Goal: Transaction & Acquisition: Obtain resource

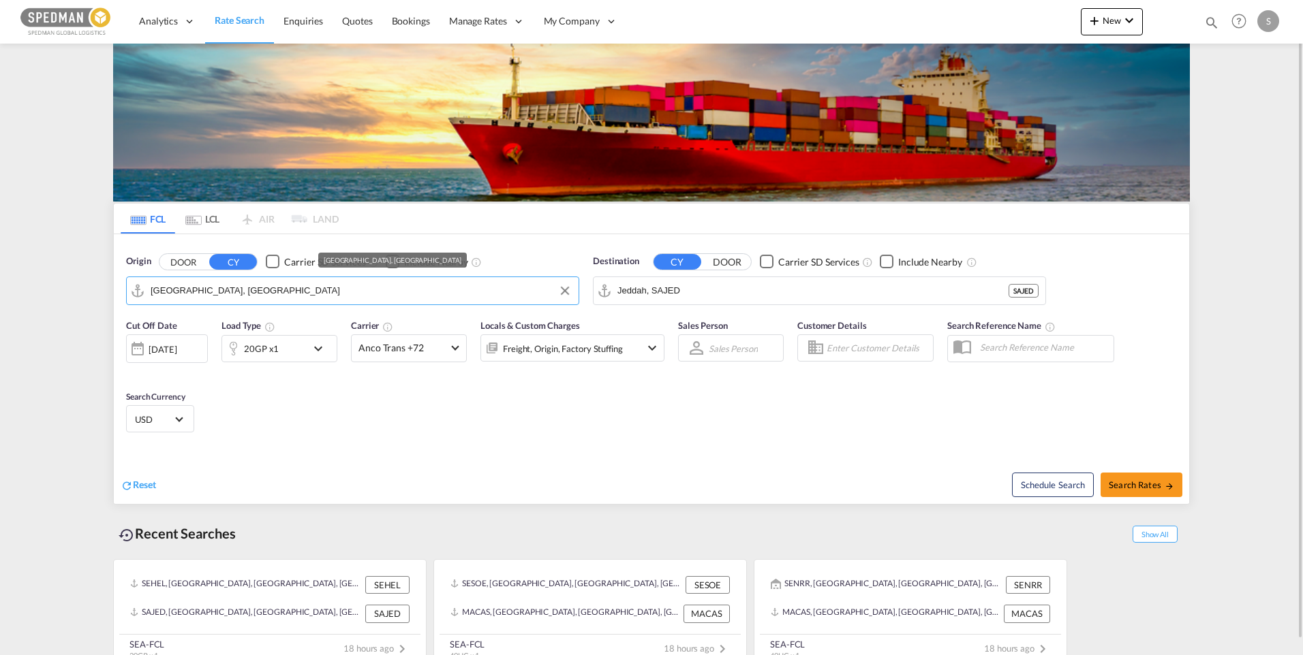
drag, startPoint x: 262, startPoint y: 292, endPoint x: 128, endPoint y: 285, distance: 133.7
click at [128, 285] on md-input-container "[GEOGRAPHIC_DATA], [GEOGRAPHIC_DATA]" at bounding box center [353, 290] width 452 height 27
drag, startPoint x: 228, startPoint y: 294, endPoint x: 85, endPoint y: 293, distance: 143.1
click at [85, 293] on md-content "Analytics Dashboard Rate Search Enquiries Quotes Bookings" at bounding box center [651, 327] width 1303 height 655
click at [568, 289] on div "Origin DOOR CY Carrier SD Services Include Nearby Helsingborg, SEHEL SEHEL Dest…" at bounding box center [651, 273] width 1075 height 78
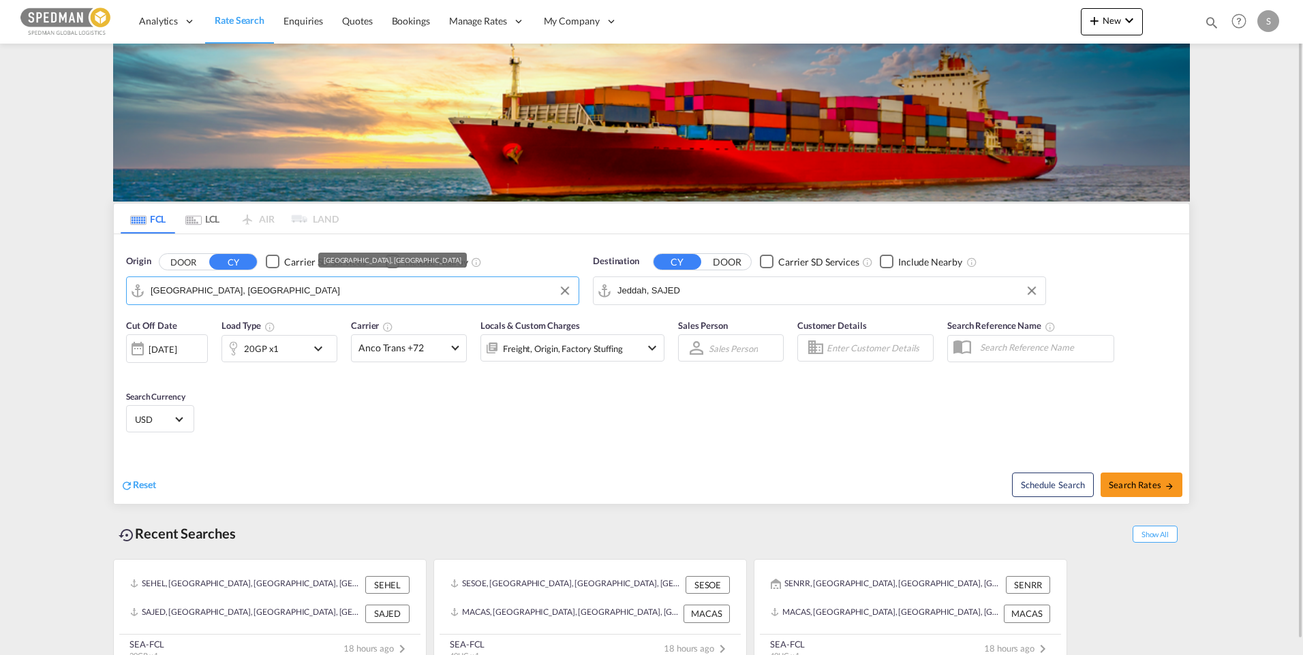
drag, startPoint x: 228, startPoint y: 290, endPoint x: 78, endPoint y: 290, distance: 149.9
click at [78, 290] on md-content "Analytics Dashboard Rate Search Enquiries Quotes Bookings" at bounding box center [651, 327] width 1303 height 655
drag, startPoint x: 243, startPoint y: 297, endPoint x: 42, endPoint y: 298, distance: 201.0
click at [42, 298] on md-content "Analytics Dashboard Rate Search Enquiries Quotes Bookings" at bounding box center [651, 327] width 1303 height 655
click at [632, 326] on div "Osaka Japan JPOSA" at bounding box center [722, 328] width 259 height 41
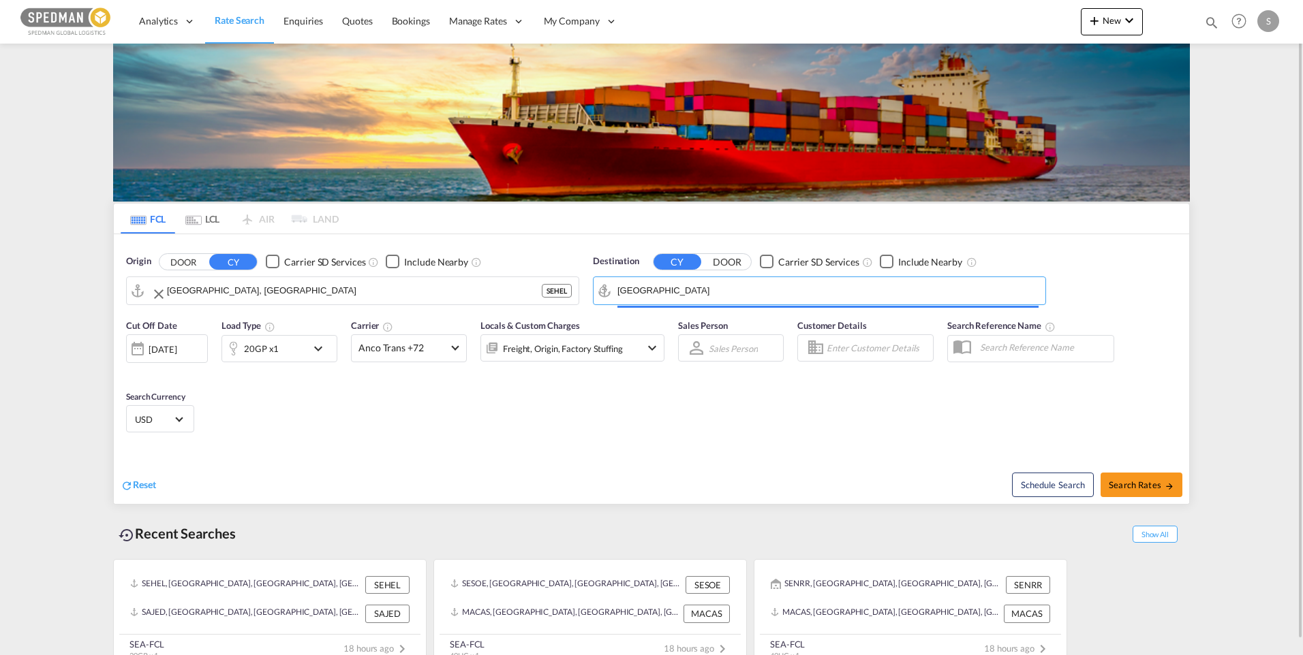
type input "Osaka, JPOSA"
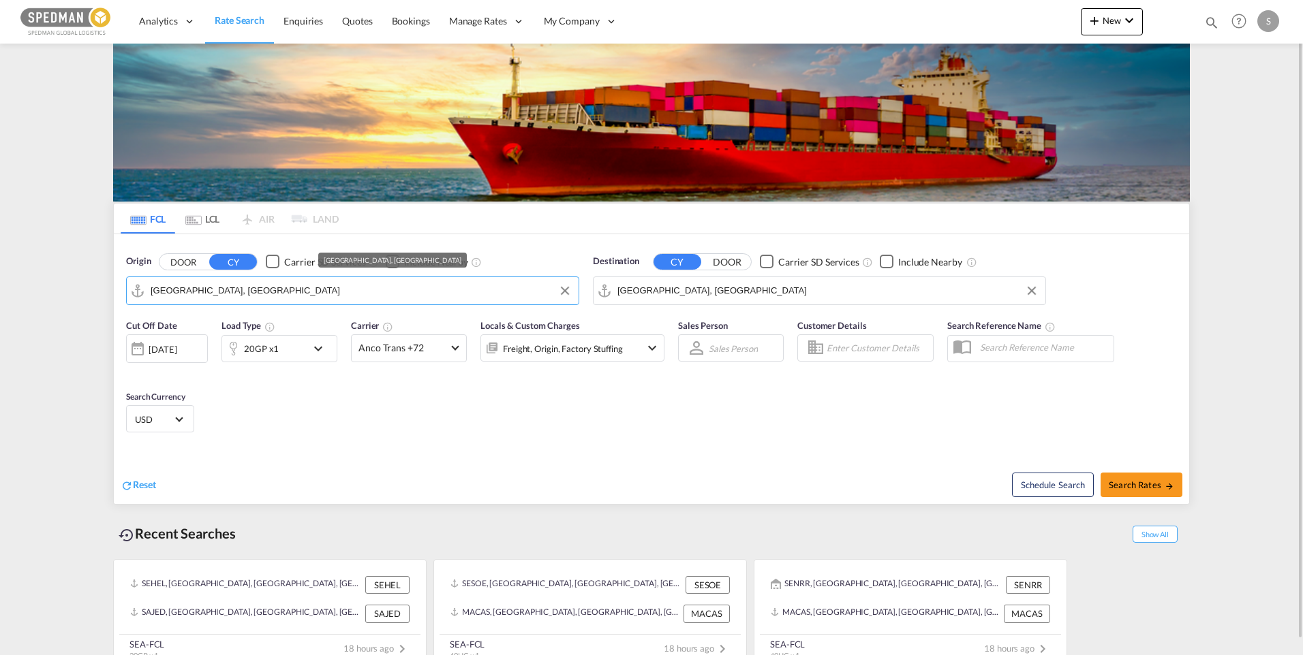
drag, startPoint x: 268, startPoint y: 298, endPoint x: 126, endPoint y: 300, distance: 141.7
click at [126, 300] on div "[GEOGRAPHIC_DATA], [GEOGRAPHIC_DATA]" at bounding box center [352, 291] width 453 height 29
drag, startPoint x: 281, startPoint y: 293, endPoint x: 104, endPoint y: 293, distance: 177.2
click at [104, 294] on md-content "Analytics Dashboard Rate Search Enquiries Quotes Bookings" at bounding box center [651, 327] width 1303 height 655
type input "l"
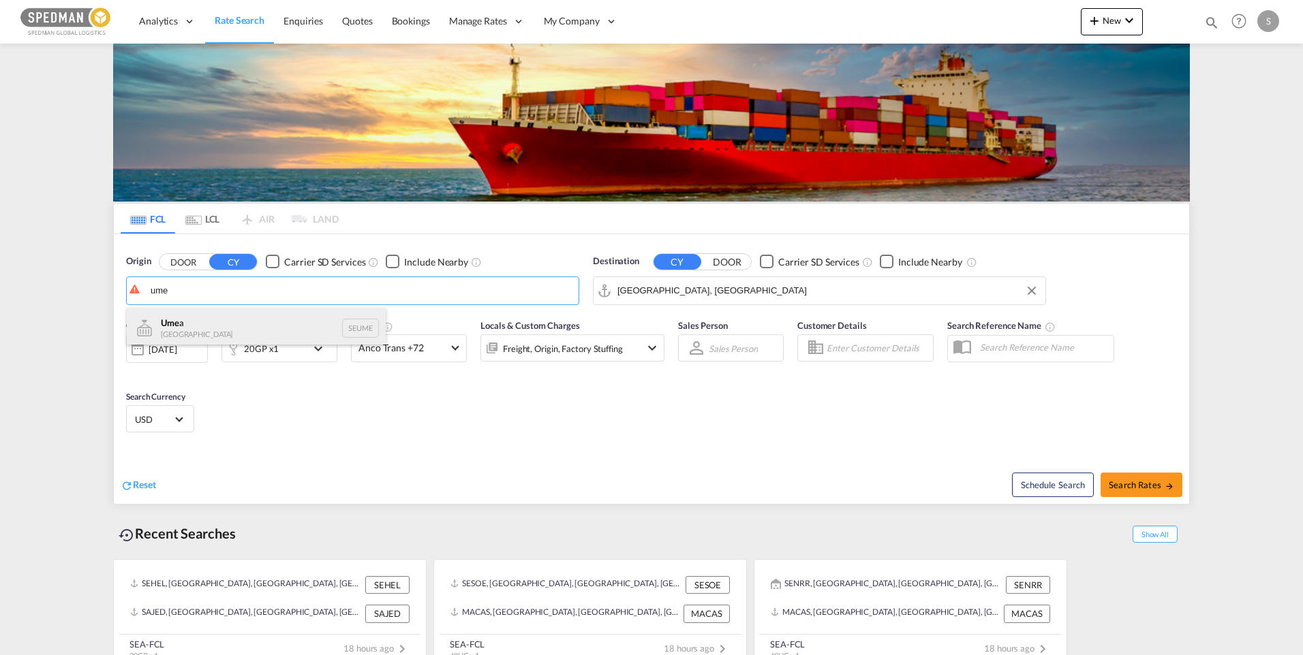
click at [222, 328] on div "Ume a Sweden SEUME" at bounding box center [256, 328] width 259 height 41
type input "Umea, SEUME"
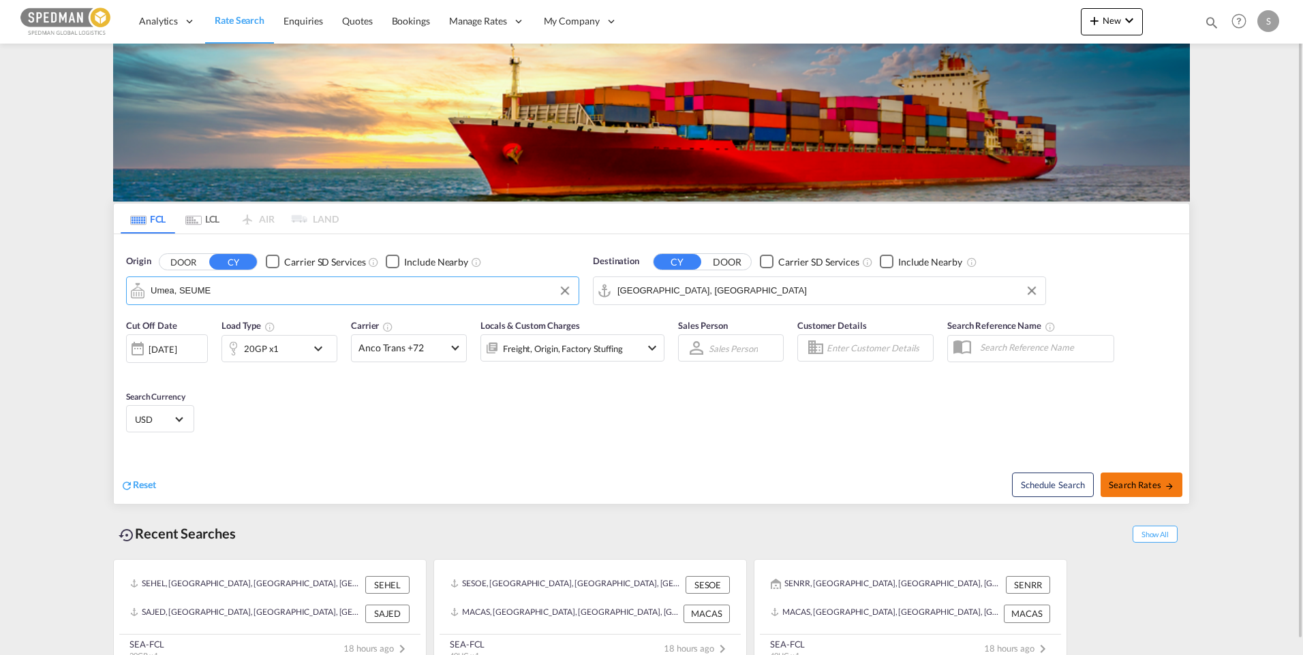
click at [1130, 489] on span "Search Rates" at bounding box center [1141, 485] width 65 height 11
type input "SEUME to JPOSA / 16 Sep 2025"
drag, startPoint x: 650, startPoint y: 290, endPoint x: 555, endPoint y: 290, distance: 95.4
click at [555, 290] on div "Origin DOOR CY Carrier SD Services Include Nearby Helsingborg, SEHEL Destinatio…" at bounding box center [651, 273] width 1075 height 78
click at [656, 291] on input "Jeddah, SAJED" at bounding box center [827, 291] width 421 height 20
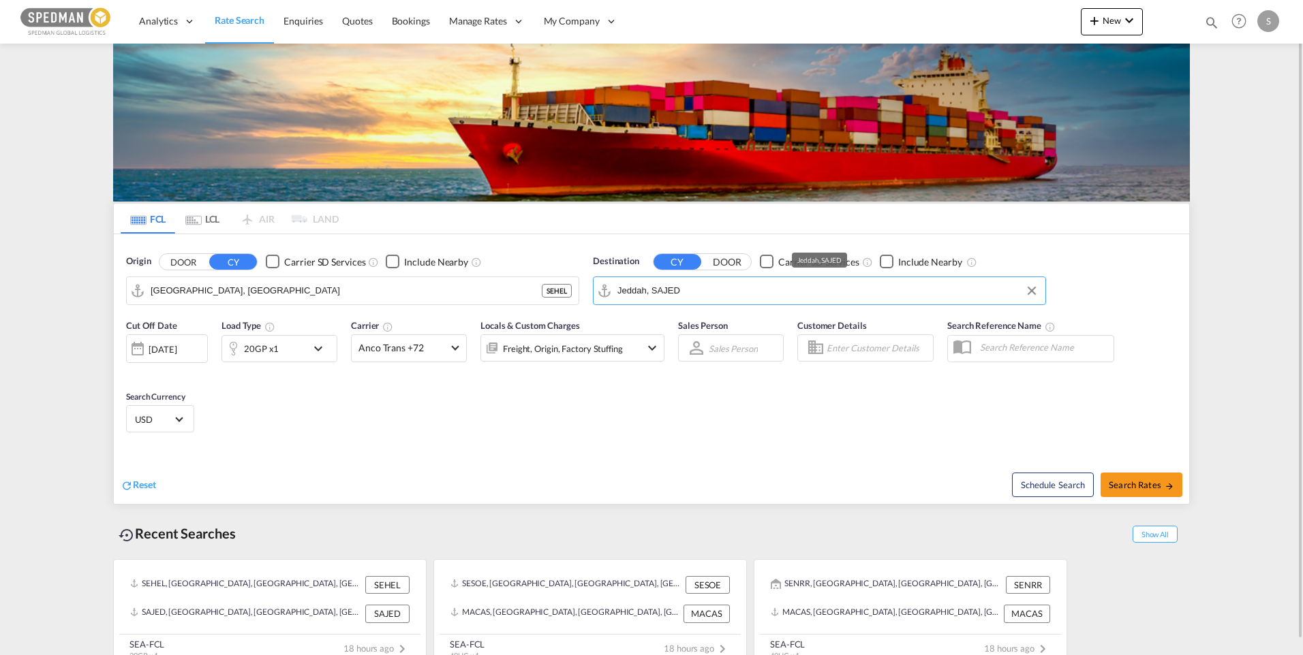
click at [656, 291] on input "Jeddah, SAJED" at bounding box center [827, 291] width 421 height 20
click at [702, 296] on input "Jeddah, SAJED" at bounding box center [827, 291] width 421 height 20
drag, startPoint x: 711, startPoint y: 294, endPoint x: 591, endPoint y: 290, distance: 119.3
click at [591, 290] on div "Destination CY DOOR Carrier SD Services Include Nearby Jeddah, SAJED" at bounding box center [819, 280] width 467 height 64
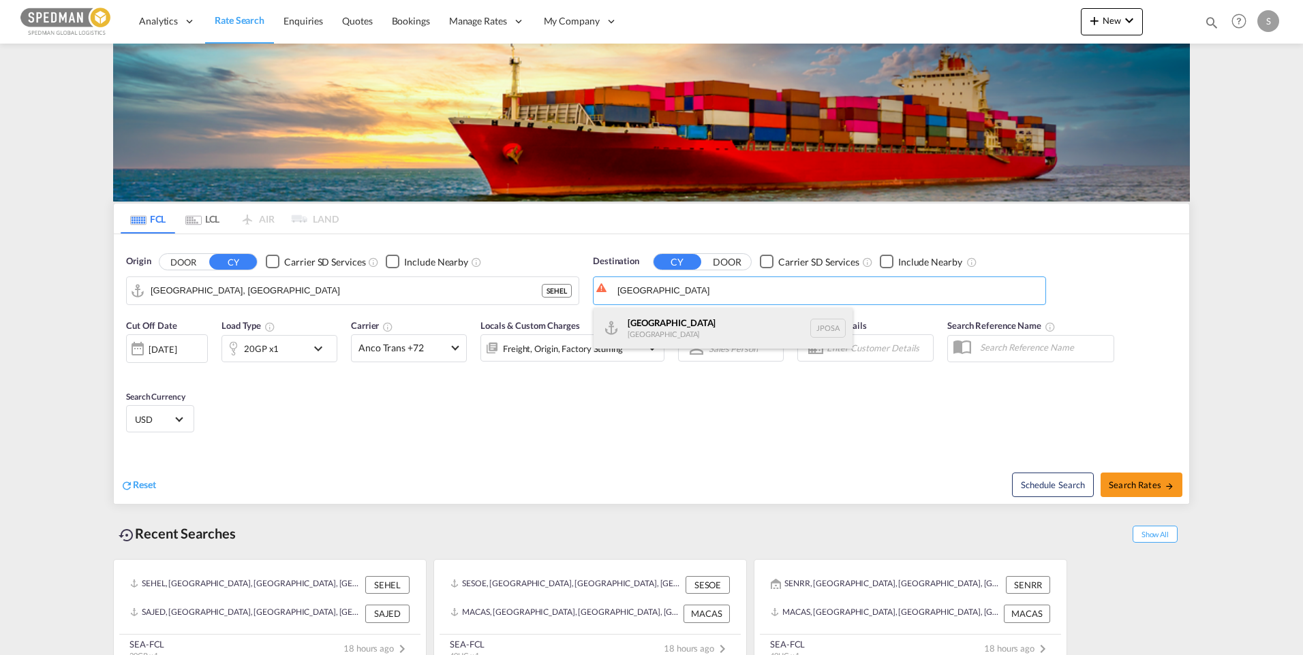
click at [657, 321] on div "Osaka Japan JPOSA" at bounding box center [722, 328] width 259 height 41
type input "Osaka, JPOSA"
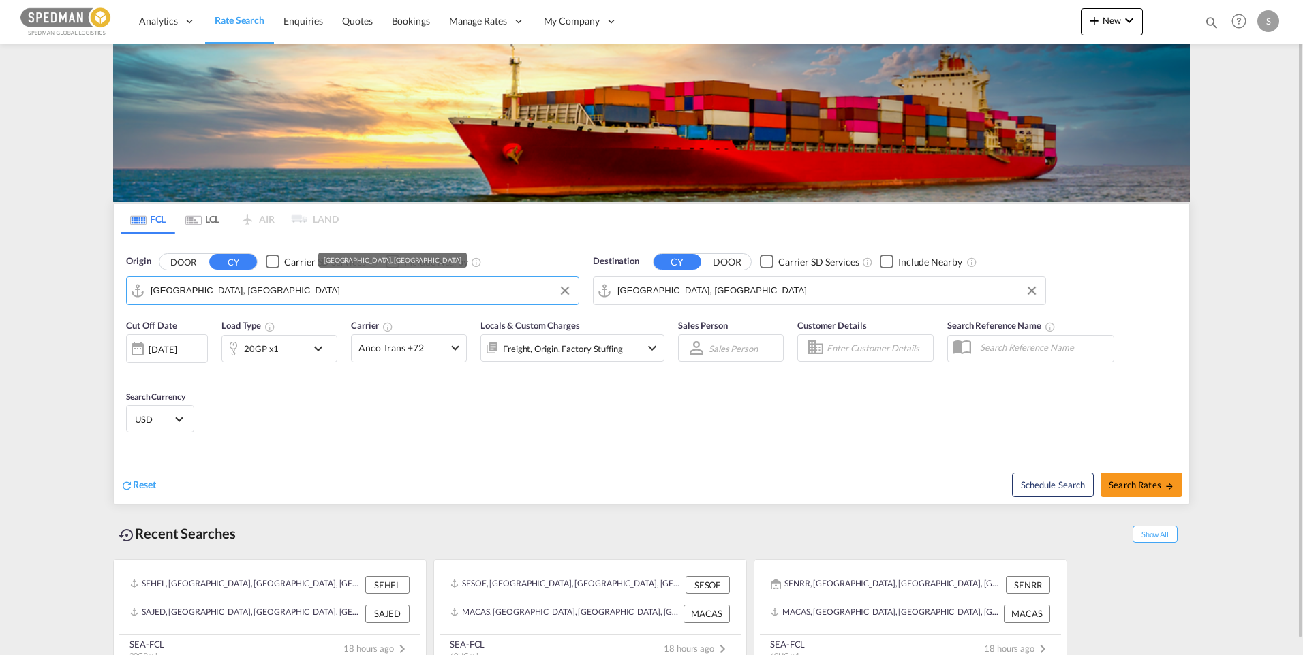
drag, startPoint x: 228, startPoint y: 290, endPoint x: 132, endPoint y: 290, distance: 96.8
click at [132, 290] on md-input-container "[GEOGRAPHIC_DATA], [GEOGRAPHIC_DATA]" at bounding box center [353, 290] width 452 height 27
drag, startPoint x: 266, startPoint y: 288, endPoint x: 82, endPoint y: 292, distance: 184.0
click at [76, 292] on md-content "Analytics Dashboard Rate Search Enquiries Quotes Bookings" at bounding box center [651, 327] width 1303 height 655
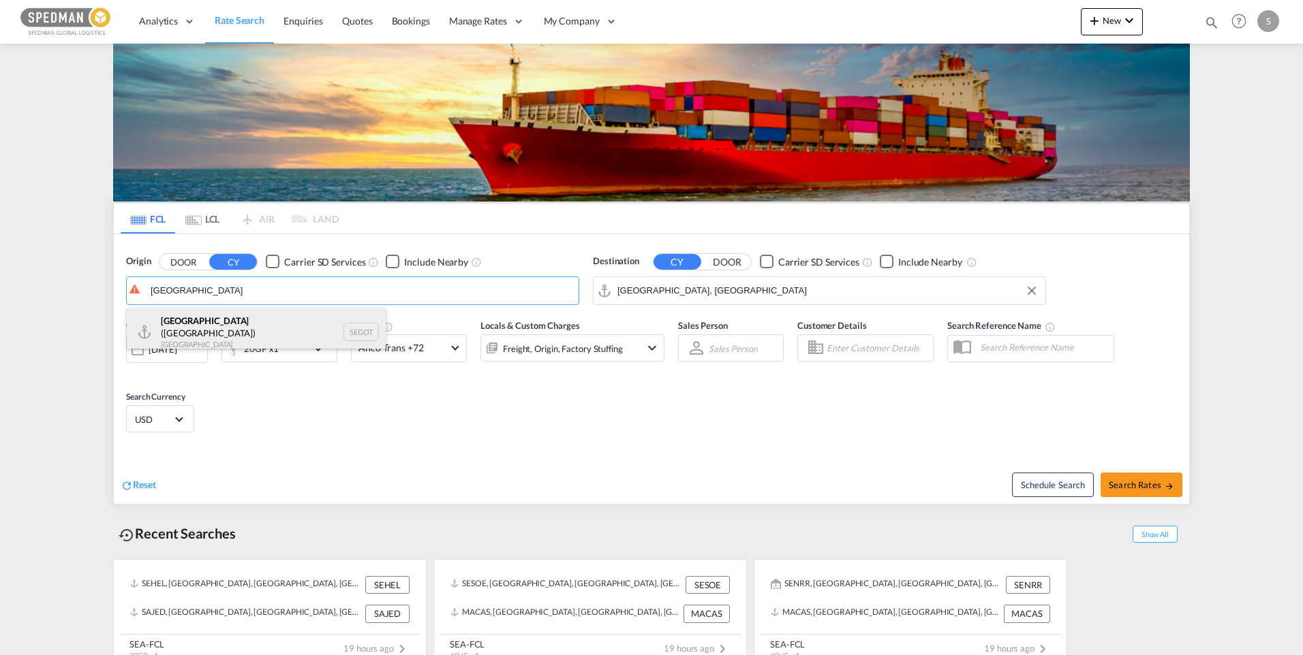
click at [249, 326] on div "Gothenburg (Goteborg) Sweden SEGOT" at bounding box center [256, 332] width 259 height 49
type input "Gothenburg (Goteborg), SEGOT"
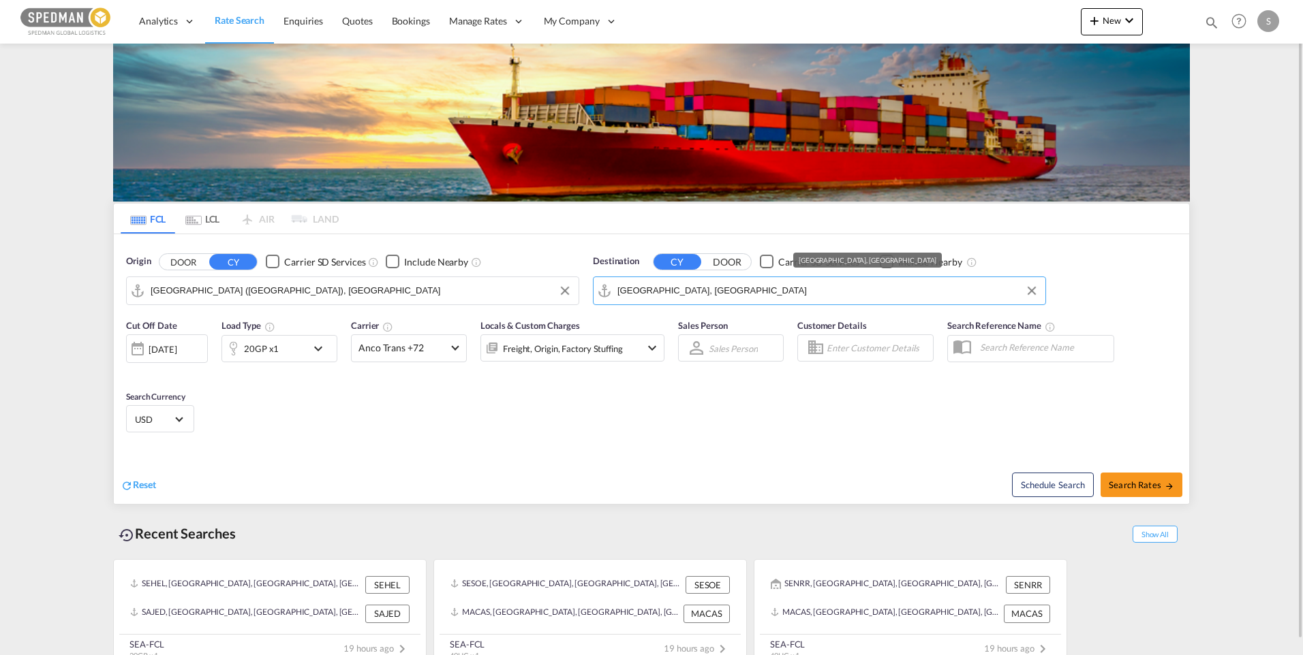
drag, startPoint x: 682, startPoint y: 292, endPoint x: 704, endPoint y: 294, distance: 21.9
click at [703, 294] on input "Osaka, JPOSA" at bounding box center [827, 291] width 421 height 20
drag, startPoint x: 706, startPoint y: 294, endPoint x: 573, endPoint y: 291, distance: 132.9
click at [573, 291] on div "Origin DOOR CY Carrier SD Services Include Nearby Gothenburg (Goteborg), SEGOT …" at bounding box center [651, 273] width 1075 height 78
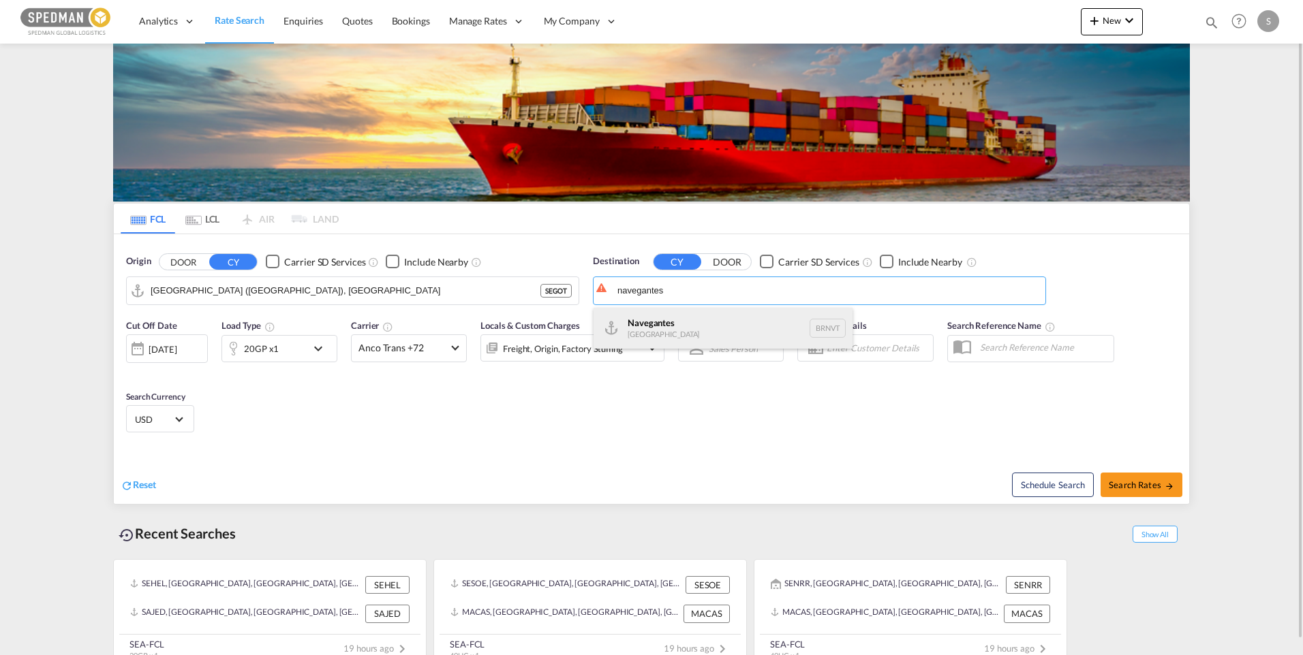
click at [669, 322] on div "Navegantes Brazil BRNVT" at bounding box center [722, 328] width 259 height 41
type input "Navegantes, BRNVT"
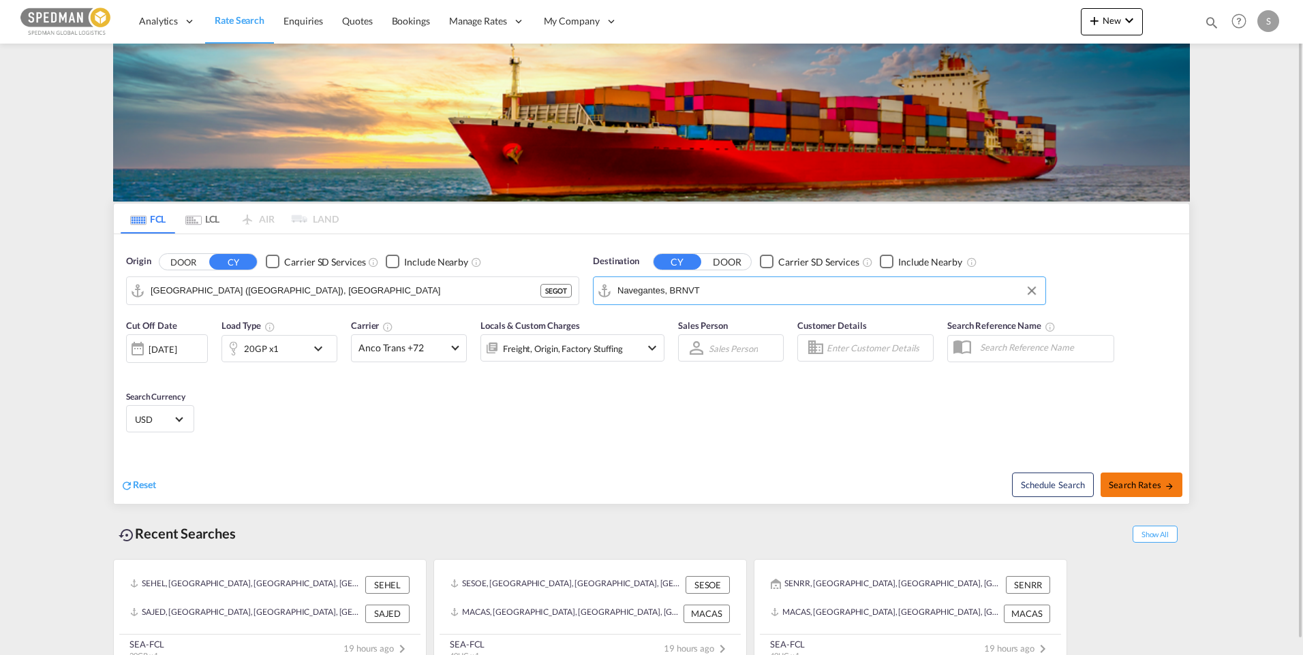
click at [1120, 484] on span "Search Rates" at bounding box center [1141, 485] width 65 height 11
type input "SEGOT to BRNVT / 16 Sep 2025"
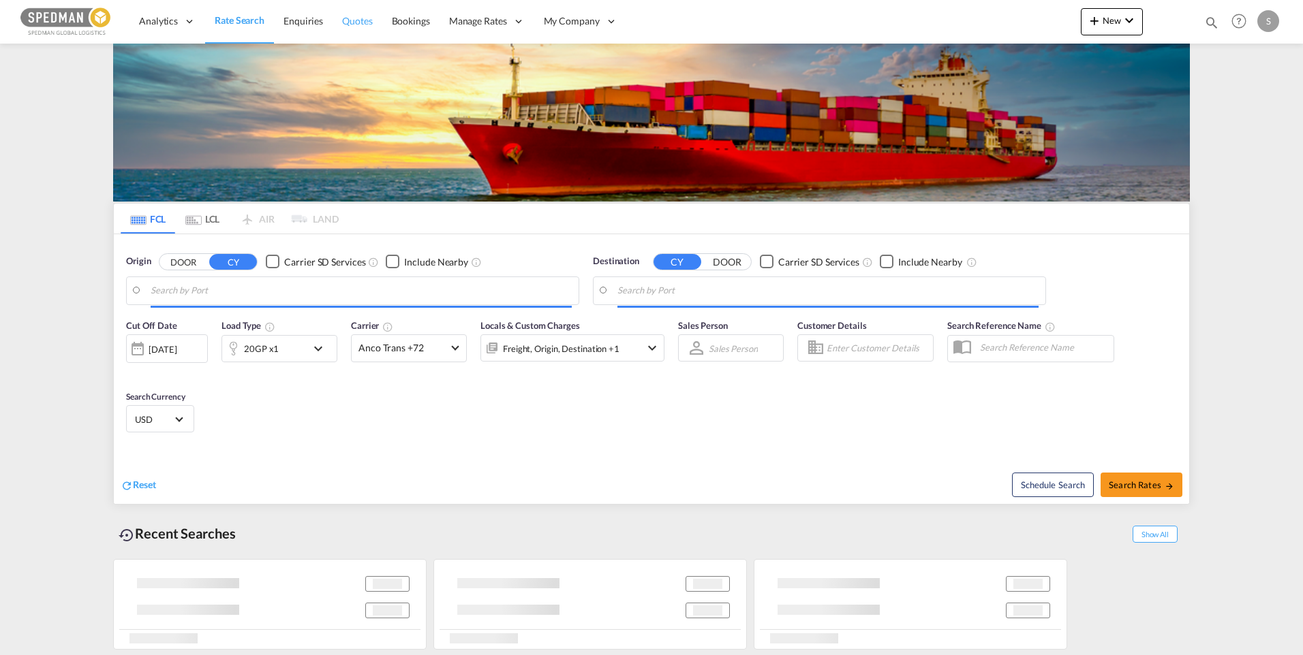
type input "[GEOGRAPHIC_DATA], [GEOGRAPHIC_DATA]"
type input "Busan, KRPUS"
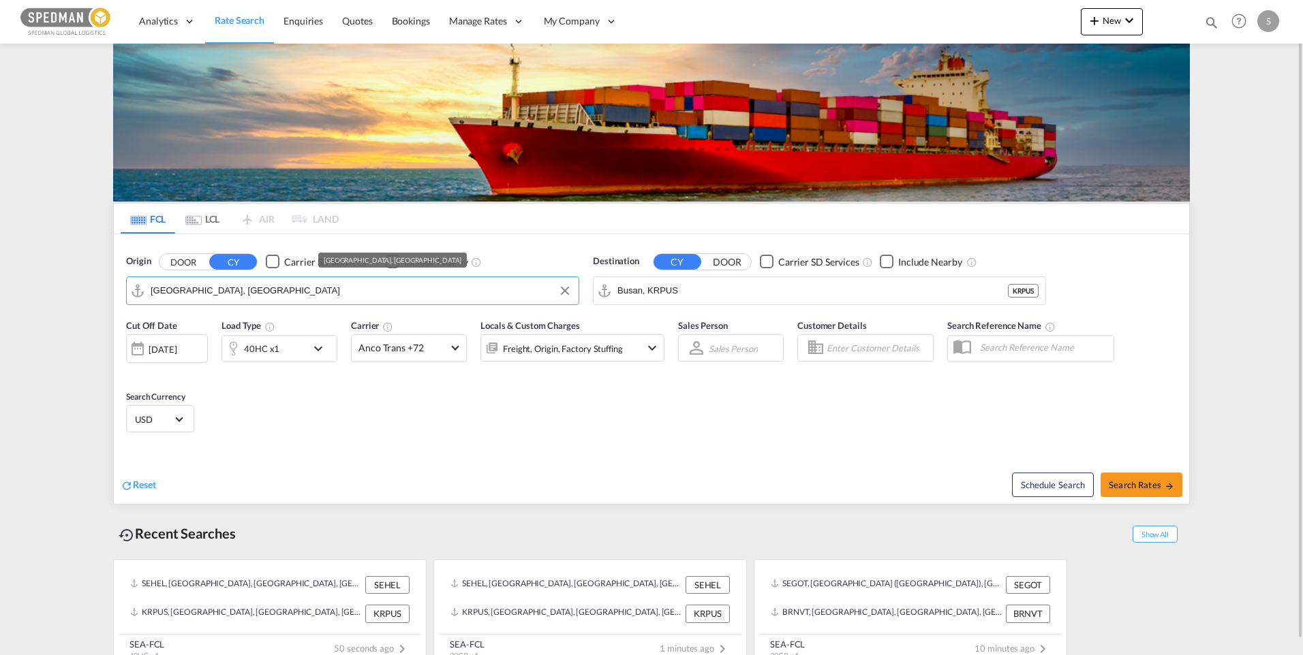
drag, startPoint x: 275, startPoint y: 296, endPoint x: 260, endPoint y: 297, distance: 15.7
click at [260, 297] on input "[GEOGRAPHIC_DATA], [GEOGRAPHIC_DATA]" at bounding box center [361, 291] width 421 height 20
drag, startPoint x: 270, startPoint y: 290, endPoint x: 133, endPoint y: 290, distance: 137.0
click at [133, 290] on md-input-container "[GEOGRAPHIC_DATA], [GEOGRAPHIC_DATA]" at bounding box center [353, 290] width 452 height 27
click at [221, 327] on div "Gothen burg ([GEOGRAPHIC_DATA]) [GEOGRAPHIC_DATA] SEGOT" at bounding box center [256, 328] width 259 height 41
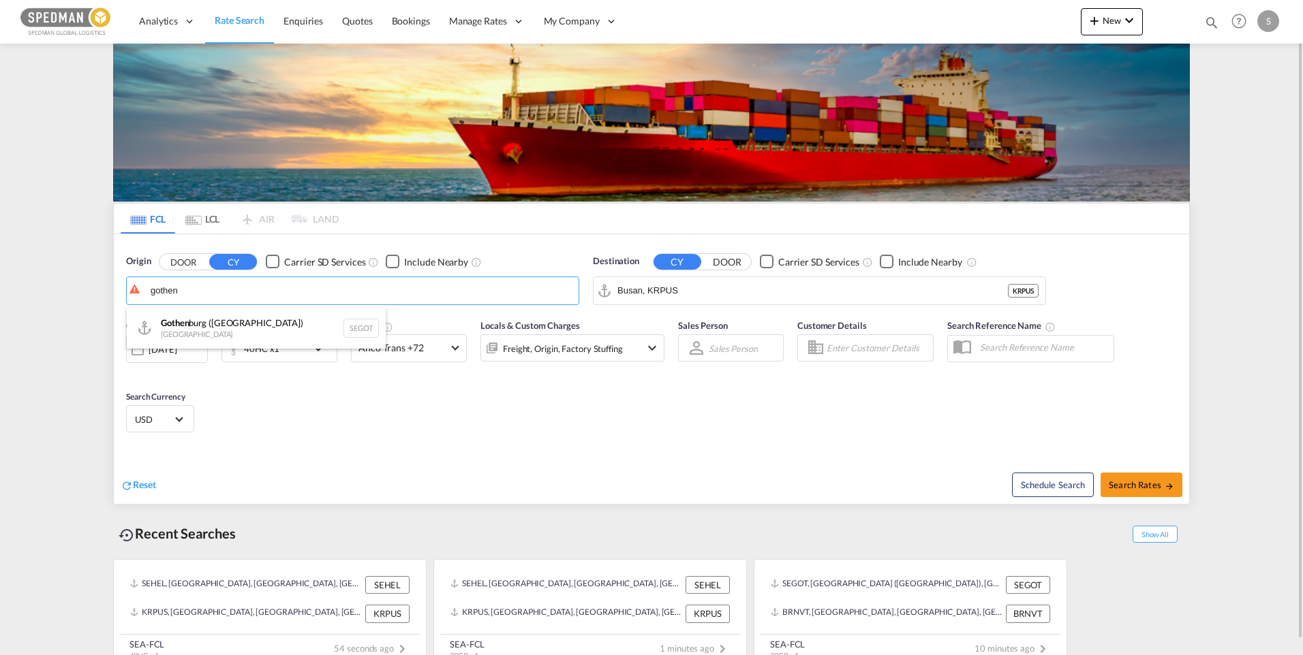
type input "[GEOGRAPHIC_DATA] ([GEOGRAPHIC_DATA]), [GEOGRAPHIC_DATA]"
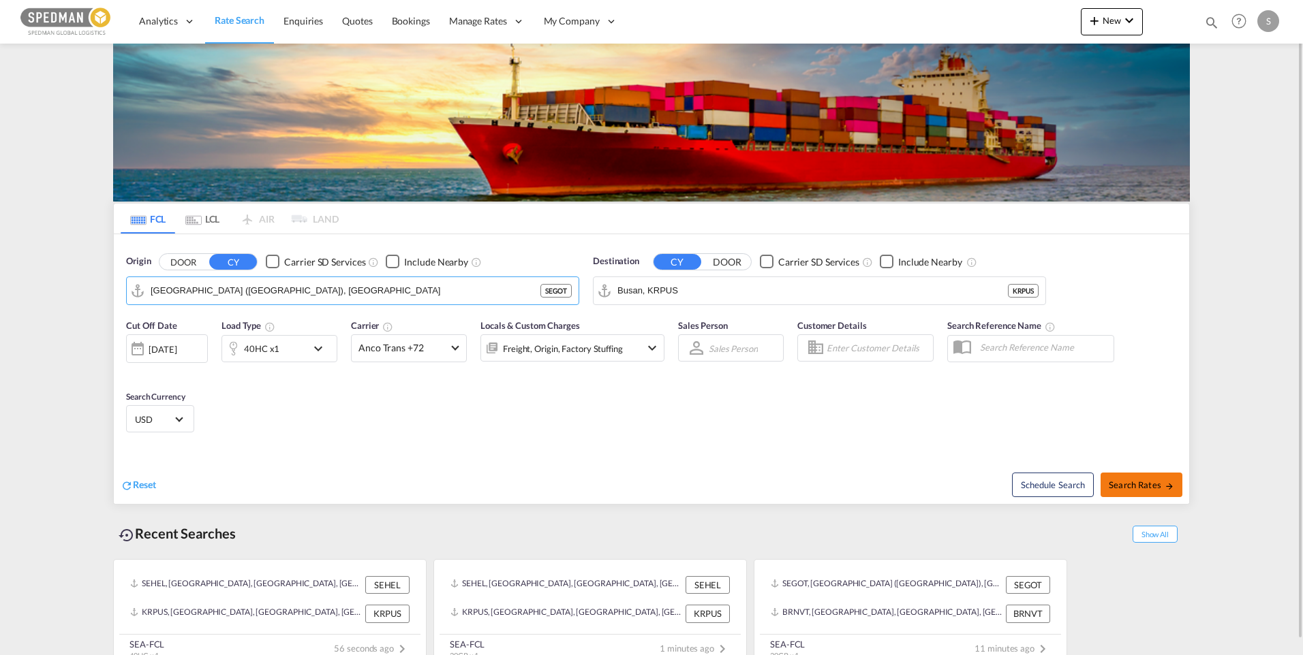
click at [1143, 485] on span "Search Rates" at bounding box center [1141, 485] width 65 height 11
type input "SEGOT to KRPUS / [DATE]"
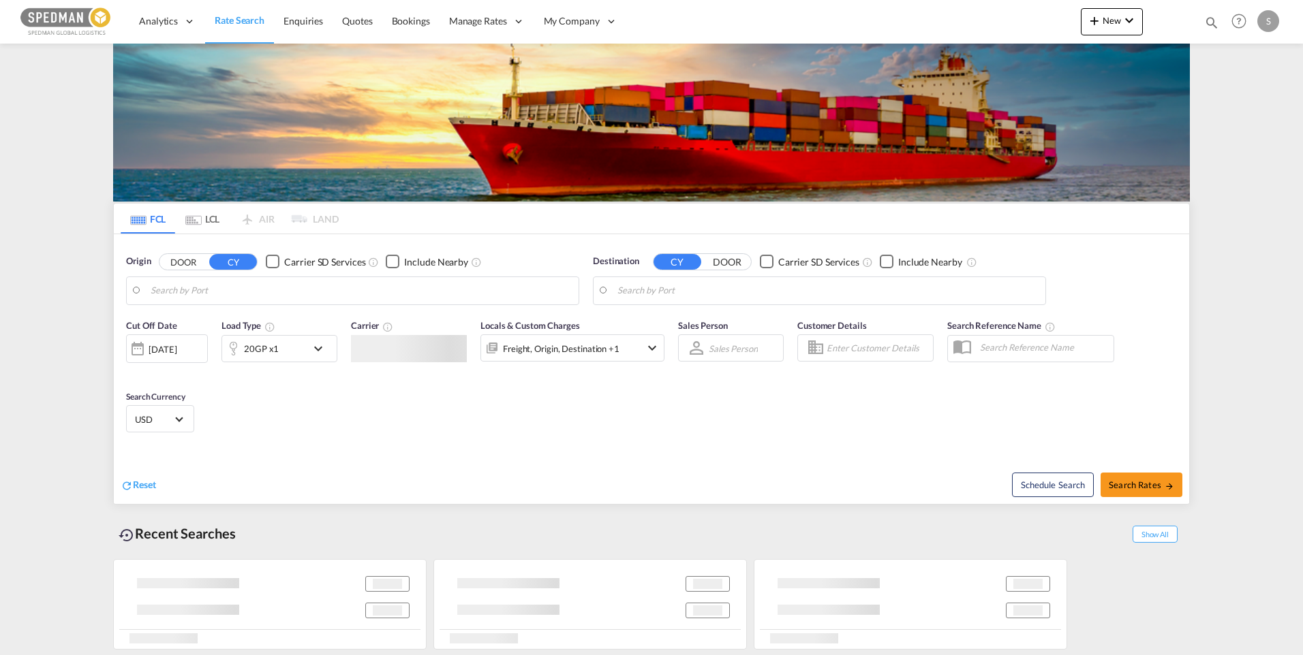
type input "[GEOGRAPHIC_DATA], [GEOGRAPHIC_DATA]"
type input "Busan, KRPUS"
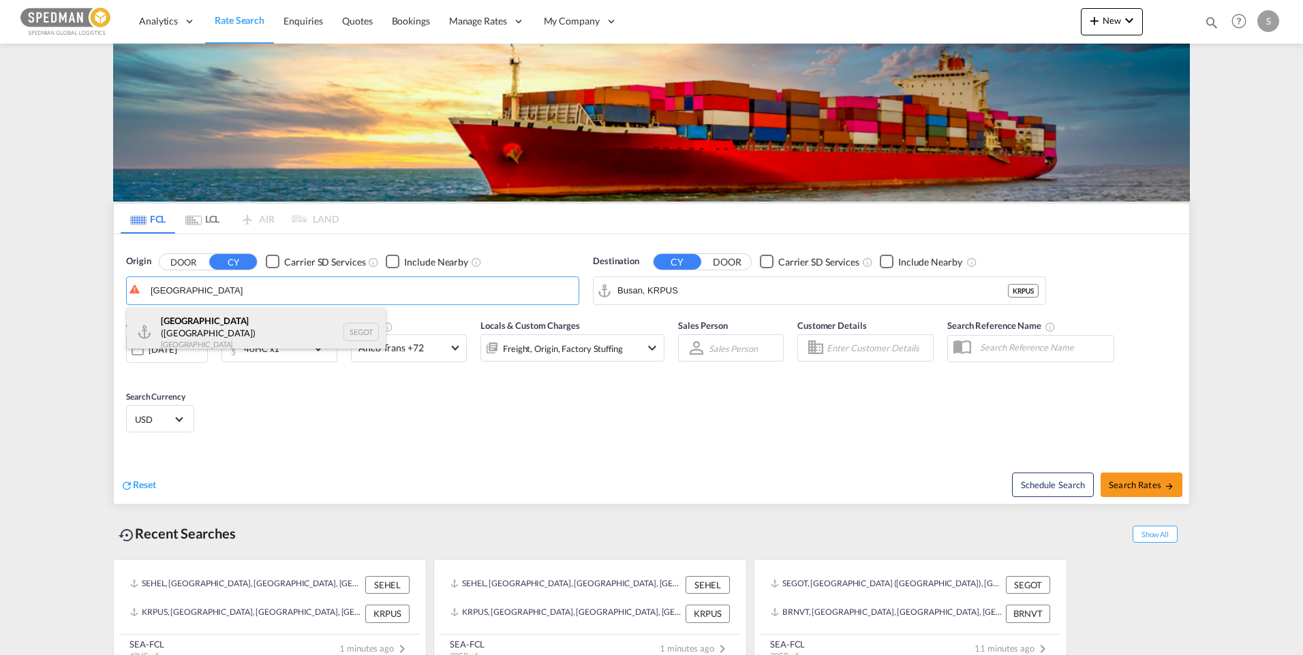
click at [221, 329] on div "[GEOGRAPHIC_DATA] ([GEOGRAPHIC_DATA]) [GEOGRAPHIC_DATA] SEGOT" at bounding box center [256, 332] width 259 height 49
type input "[GEOGRAPHIC_DATA] ([GEOGRAPHIC_DATA]), [GEOGRAPHIC_DATA]"
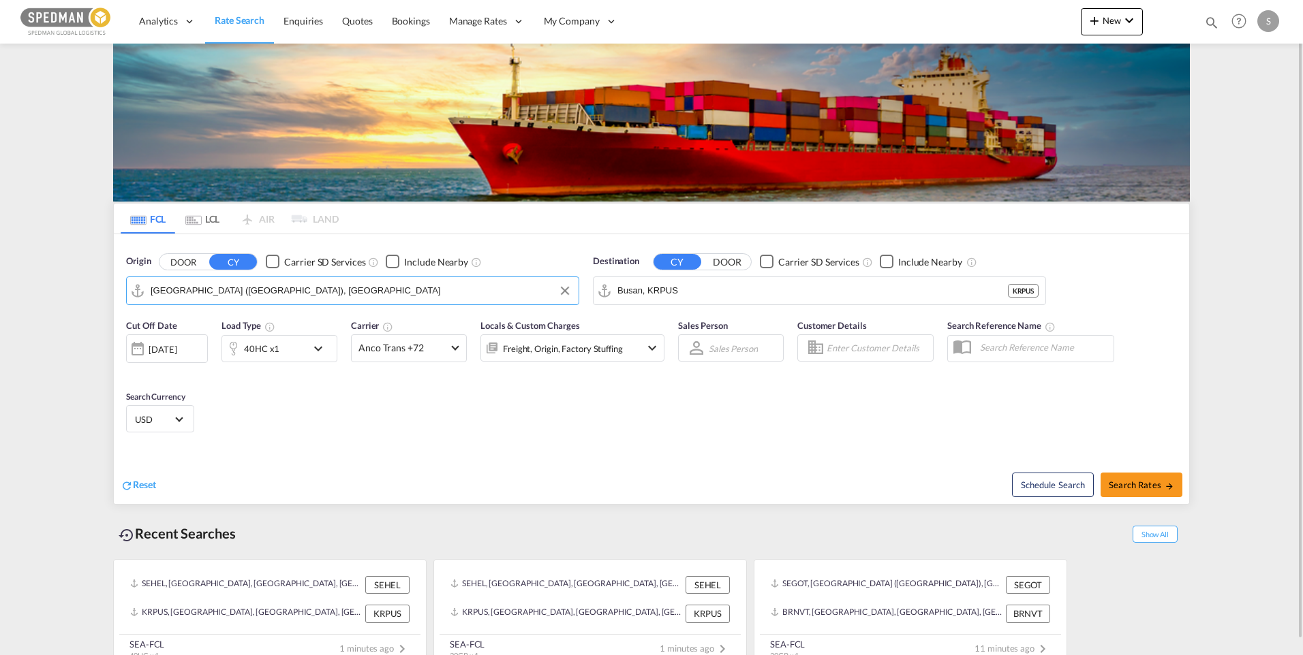
click at [318, 353] on md-icon "icon-chevron-down" at bounding box center [321, 349] width 23 height 16
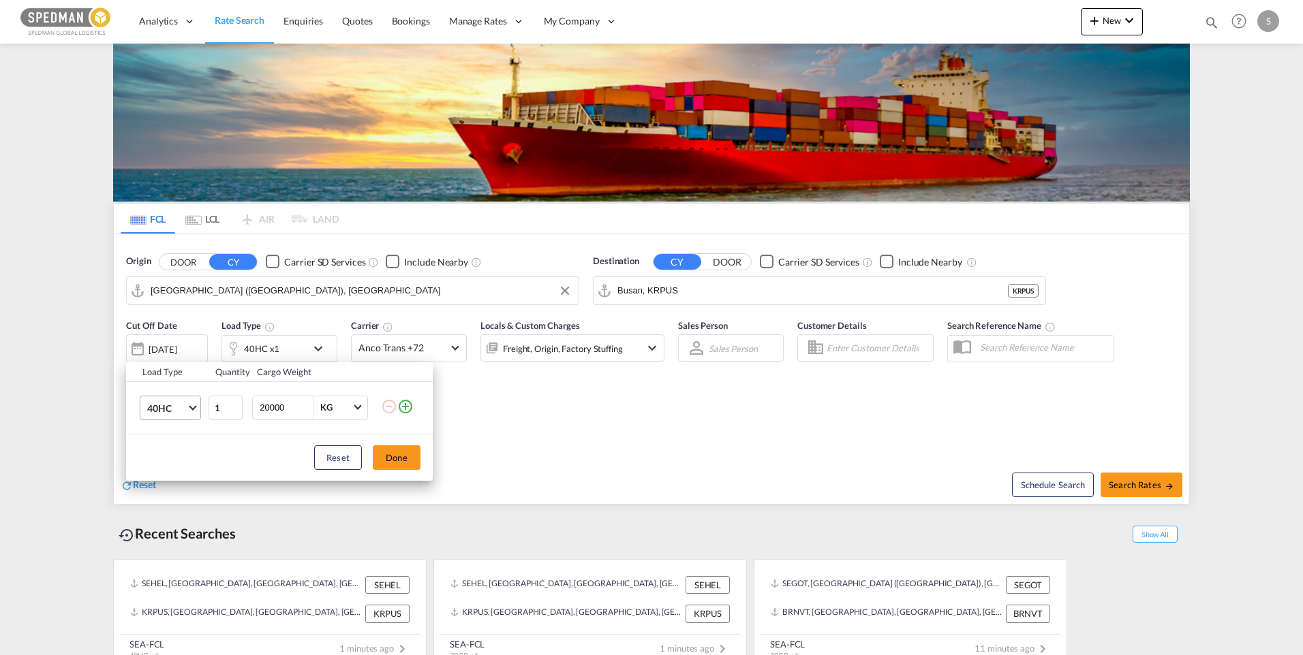
click at [194, 412] on md-select-value "40HC" at bounding box center [173, 408] width 55 height 23
click at [183, 343] on md-option "20GP" at bounding box center [182, 342] width 93 height 33
click at [386, 453] on button "Done" at bounding box center [397, 458] width 48 height 25
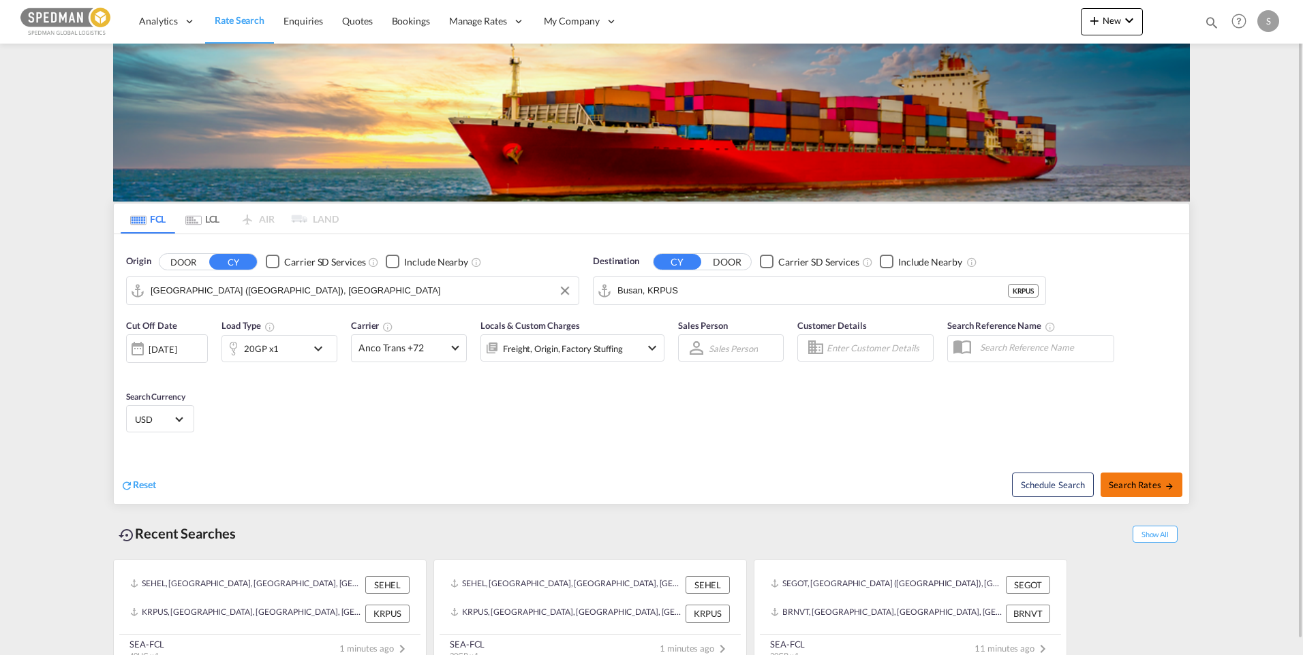
click at [1148, 488] on span "Search Rates" at bounding box center [1141, 485] width 65 height 11
type input "SEGOT to KRPUS / 16 Sep 2025"
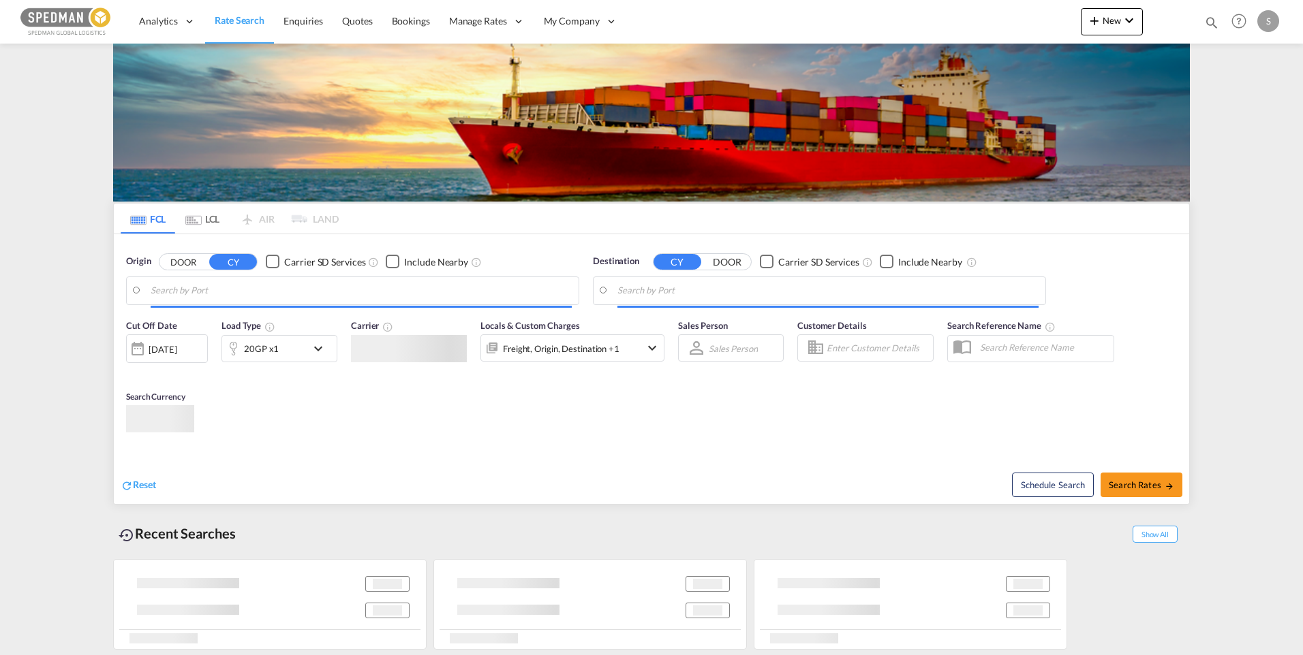
type input "Gothenburg (Goteborg), SEGOT"
type input "Navegantes, BRNVT"
click at [226, 292] on input "Gothenburg (Goteborg), SEGOT" at bounding box center [361, 291] width 421 height 20
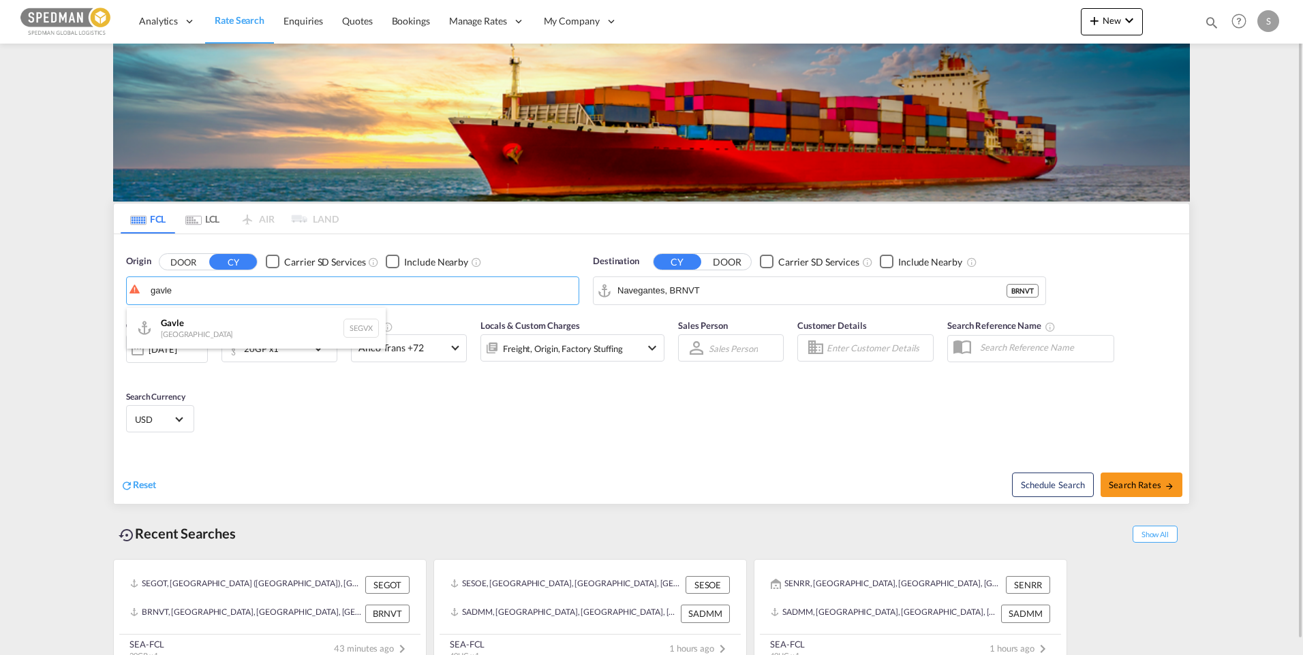
click at [205, 324] on div "Gavle Sweden SEGVX" at bounding box center [256, 328] width 259 height 41
type input "Gavle, SEGVX"
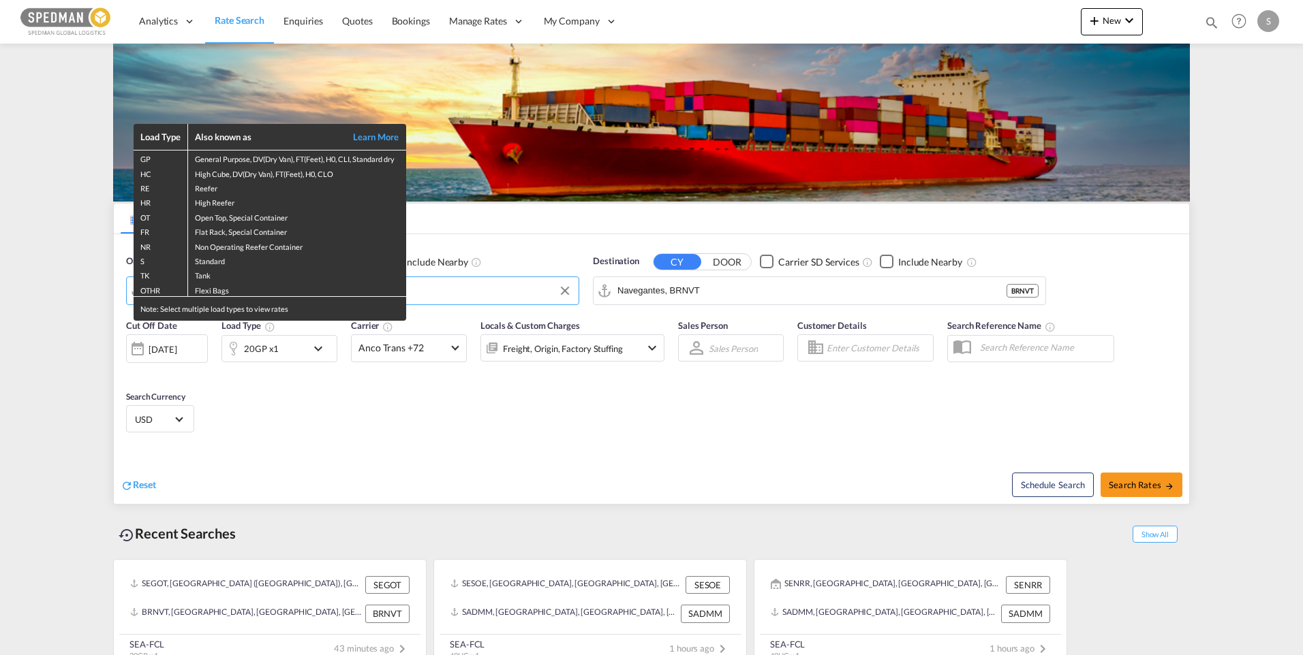
click at [812, 292] on div "Load Type Also known as Learn More GP General Purpose, DV(Dry Van), FT(Feet), H…" at bounding box center [651, 327] width 1303 height 655
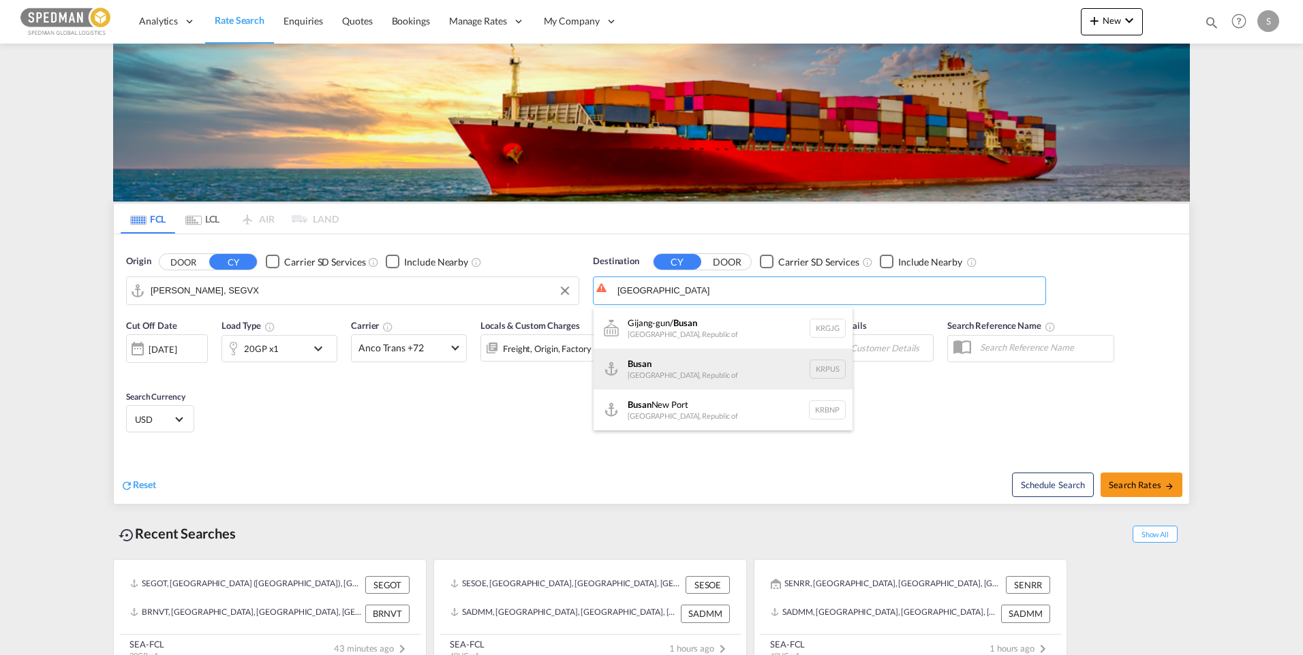
click at [676, 369] on div "Busan Korea, Republic of KRPUS" at bounding box center [722, 369] width 259 height 41
type input "Busan, KRPUS"
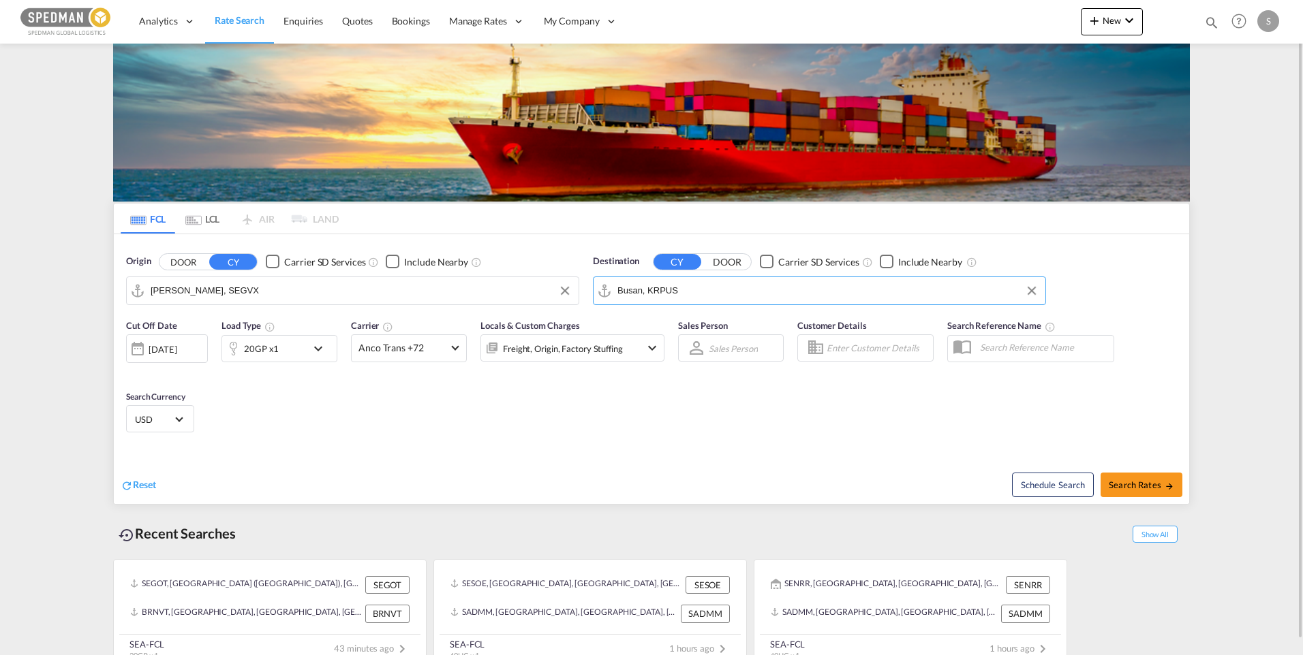
click at [315, 349] on md-icon "icon-chevron-down" at bounding box center [321, 349] width 23 height 16
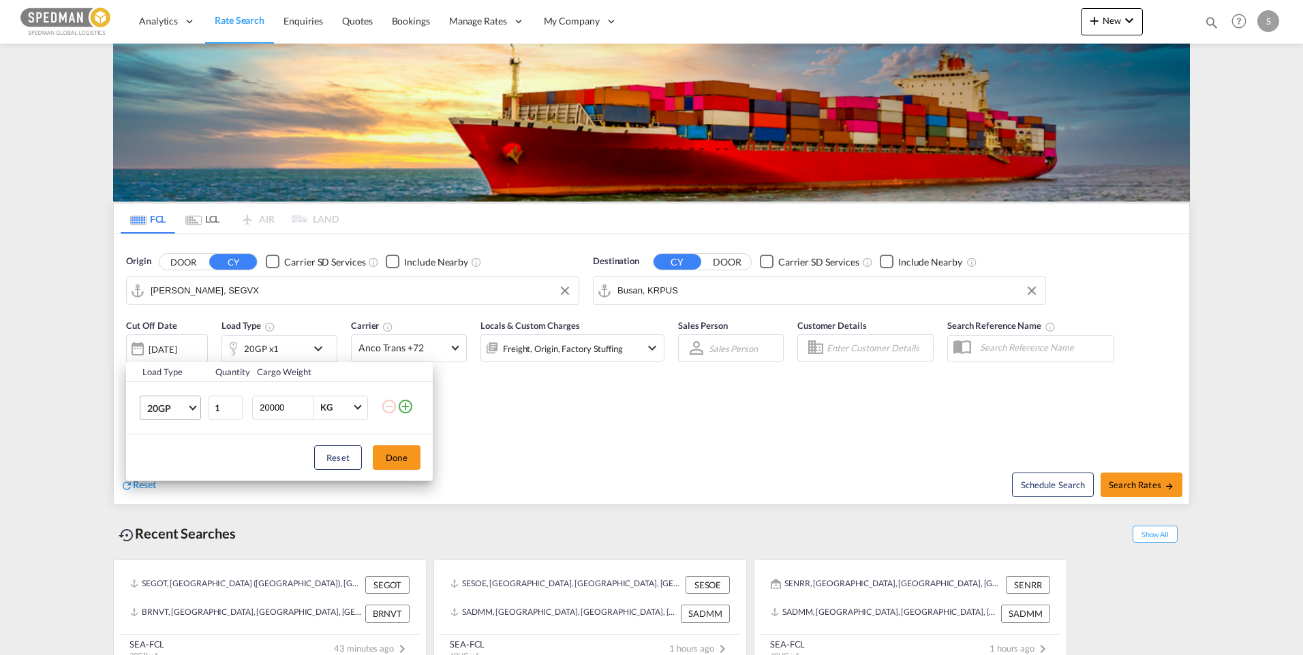
click at [194, 414] on md-select-value "20GP" at bounding box center [173, 408] width 55 height 23
click at [176, 465] on md-option "40HC" at bounding box center [182, 473] width 93 height 33
click at [392, 460] on button "Done" at bounding box center [397, 458] width 48 height 25
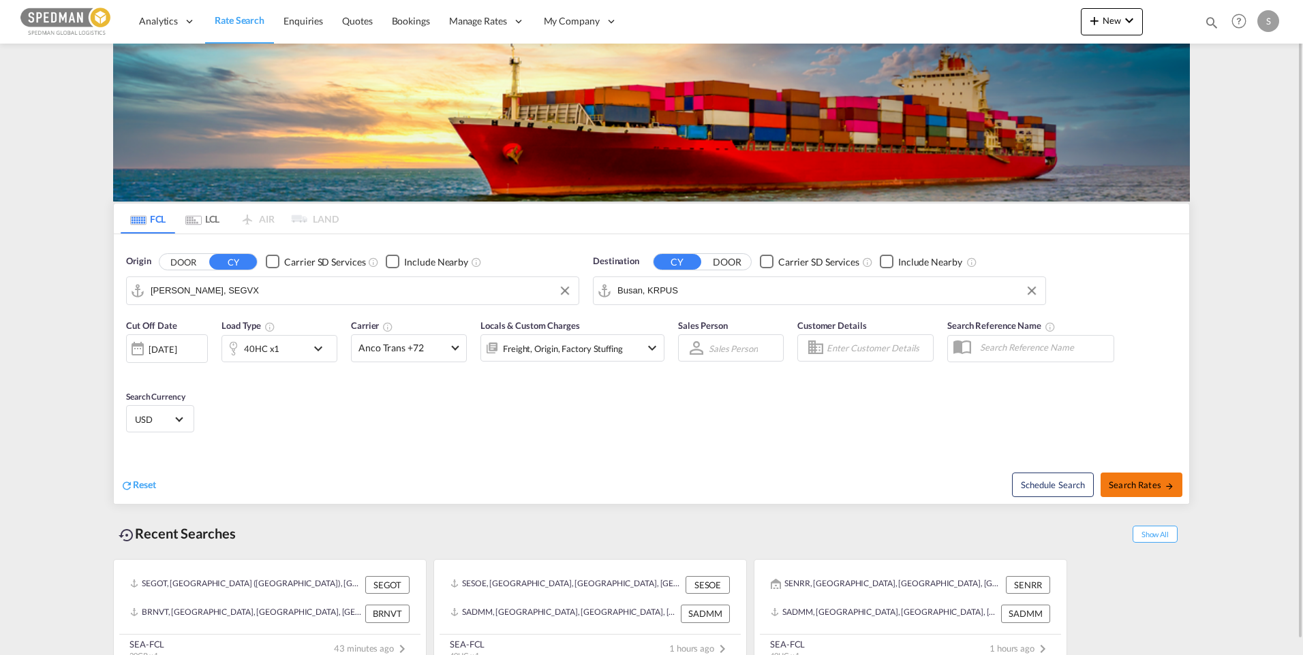
click at [1133, 485] on span "Search Rates" at bounding box center [1141, 485] width 65 height 11
type input "SEGVX to KRPUS / 16 Sep 2025"
